Goal: Navigation & Orientation: Go to known website

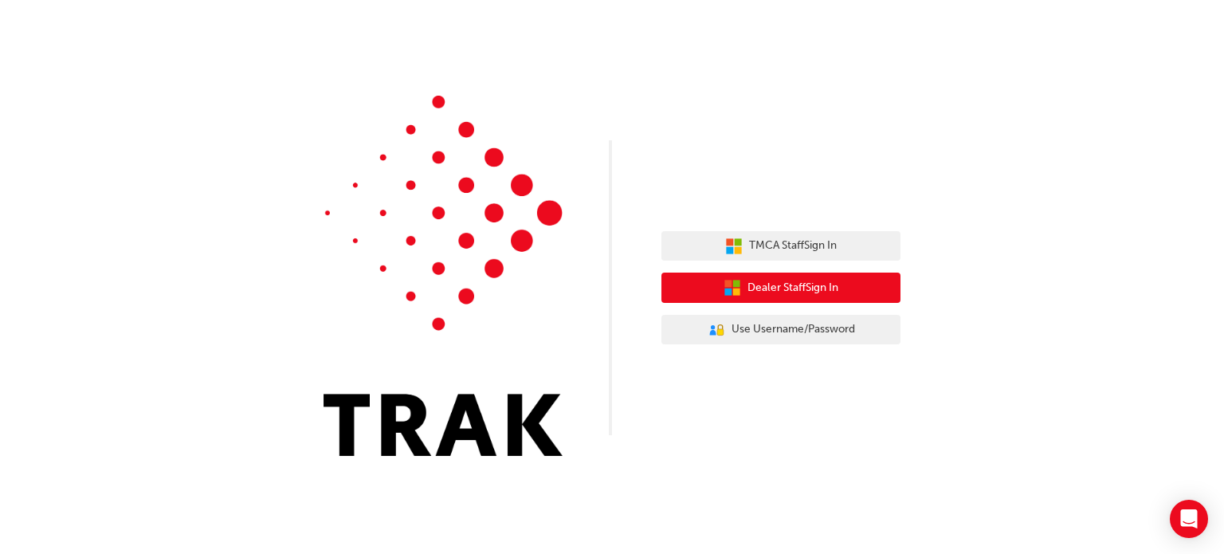
click at [804, 283] on span "Dealer Staff Sign In" at bounding box center [793, 288] width 91 height 18
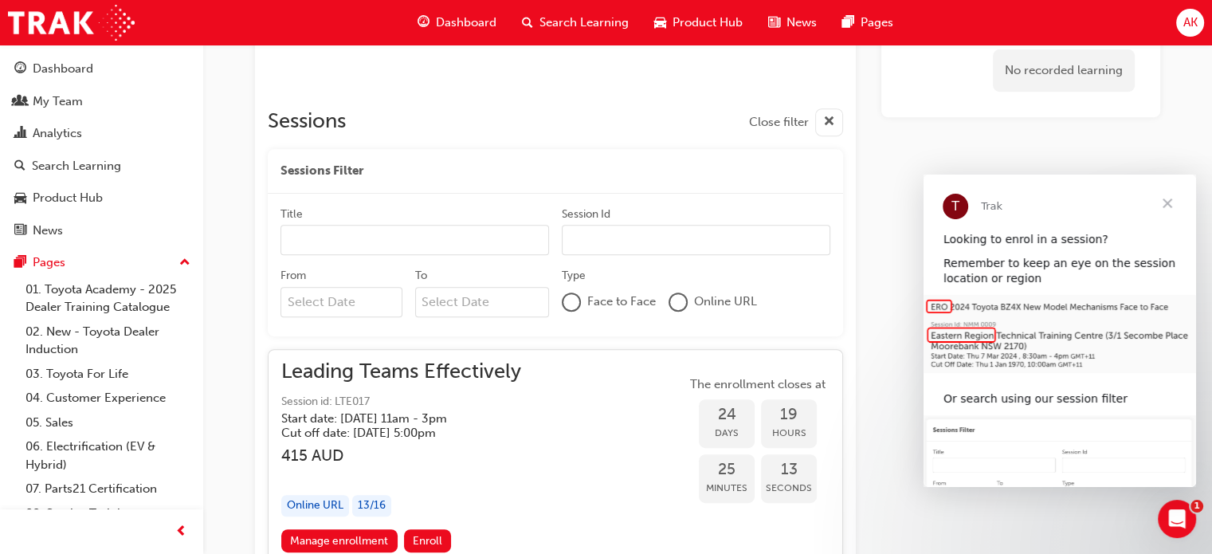
scroll to position [704, 0]
